Goal: Ask a question

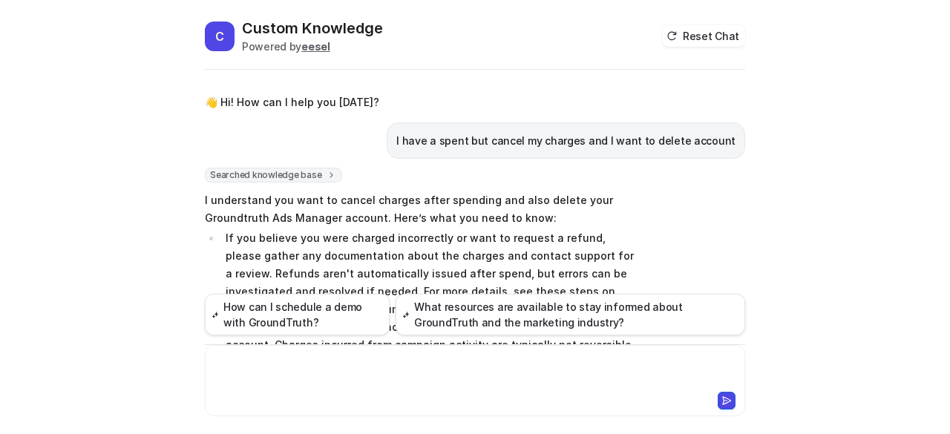
scroll to position [1147, 0]
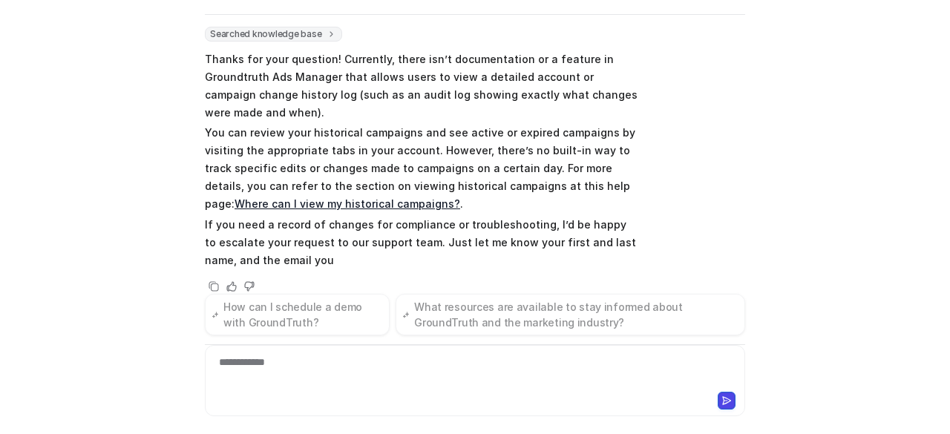
scroll to position [140, 0]
